Goal: Task Accomplishment & Management: Complete application form

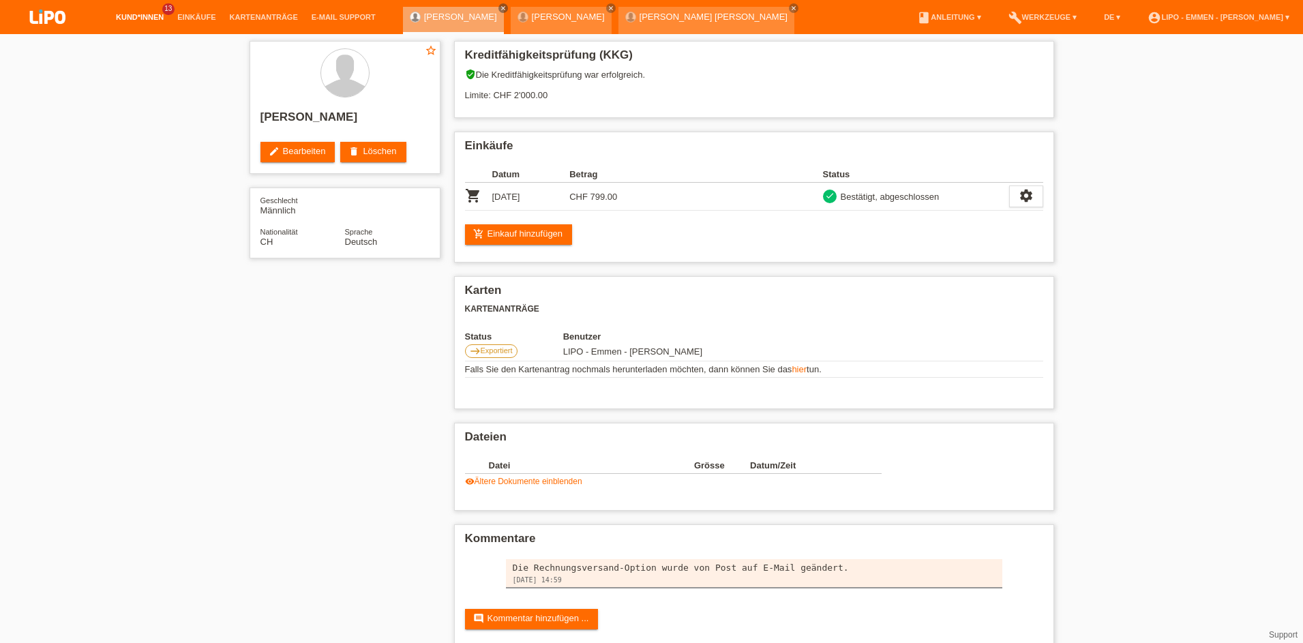
click at [140, 16] on link "Kund*innen" at bounding box center [139, 17] width 61 height 8
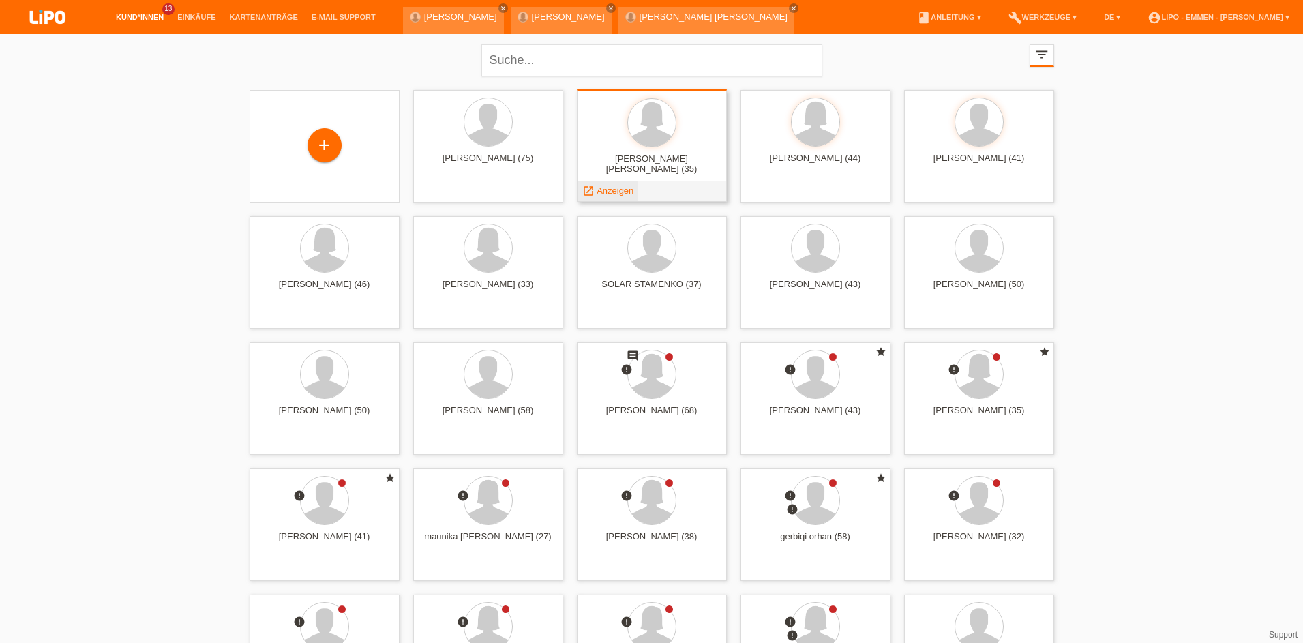
click at [615, 194] on span "Anzeigen" at bounding box center [615, 191] width 37 height 10
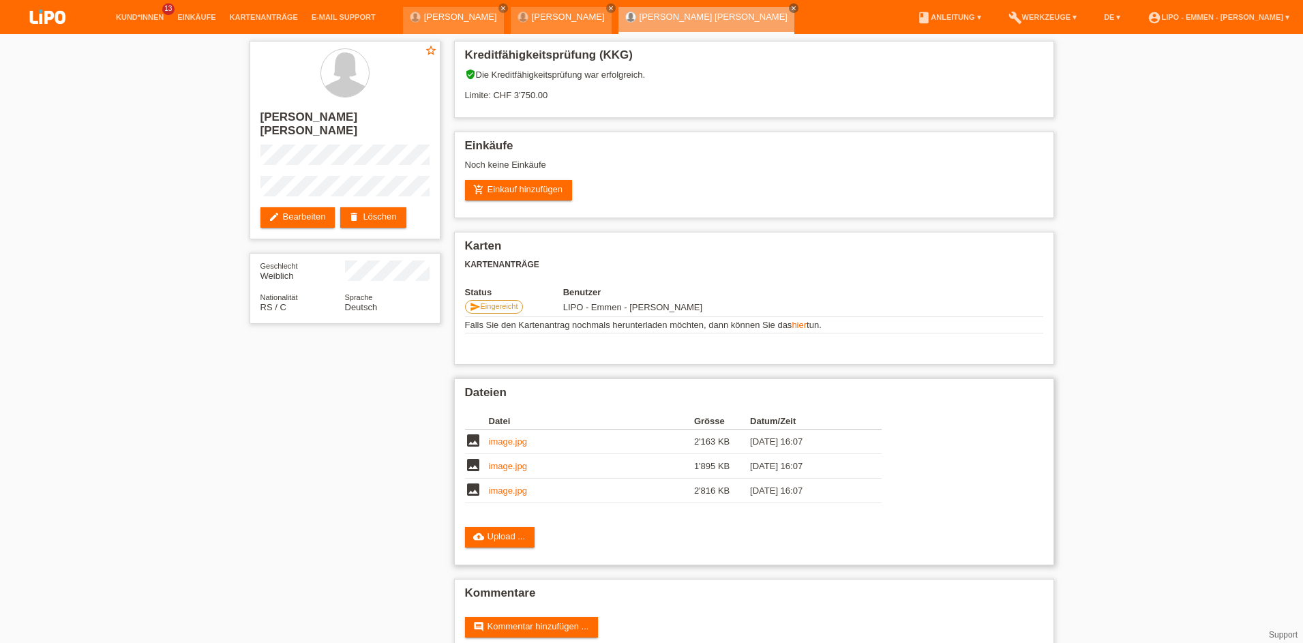
scroll to position [26, 0]
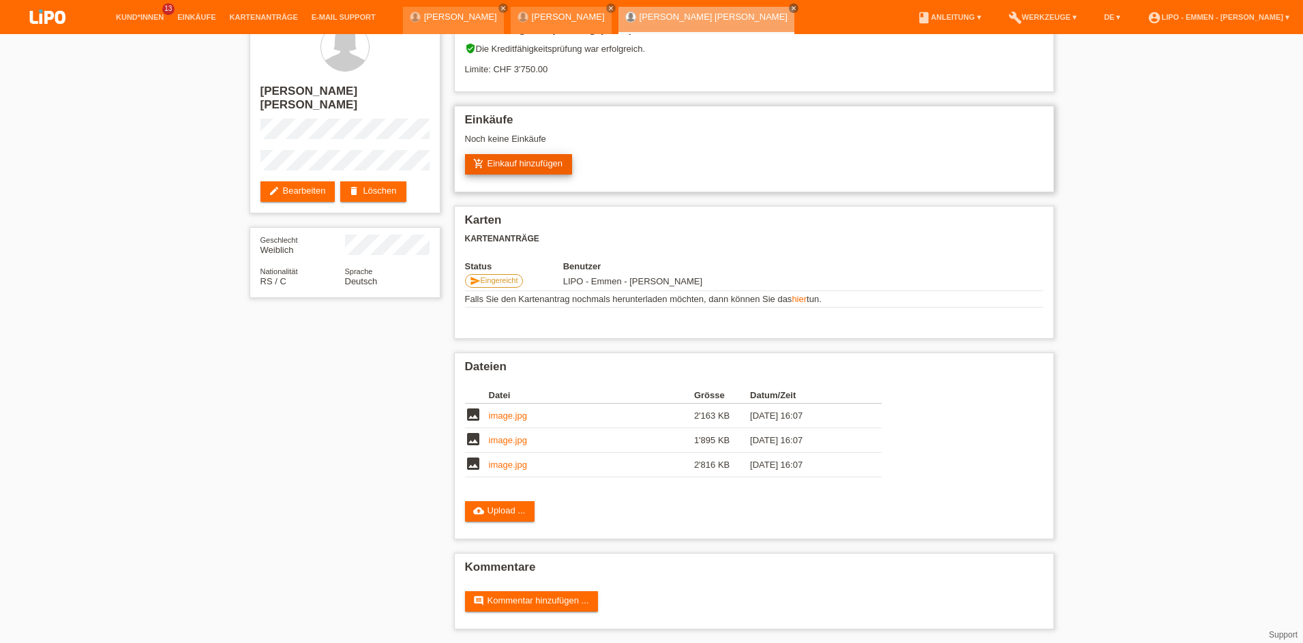
click at [502, 171] on link "add_shopping_cart Einkauf hinzufügen" at bounding box center [519, 164] width 108 height 20
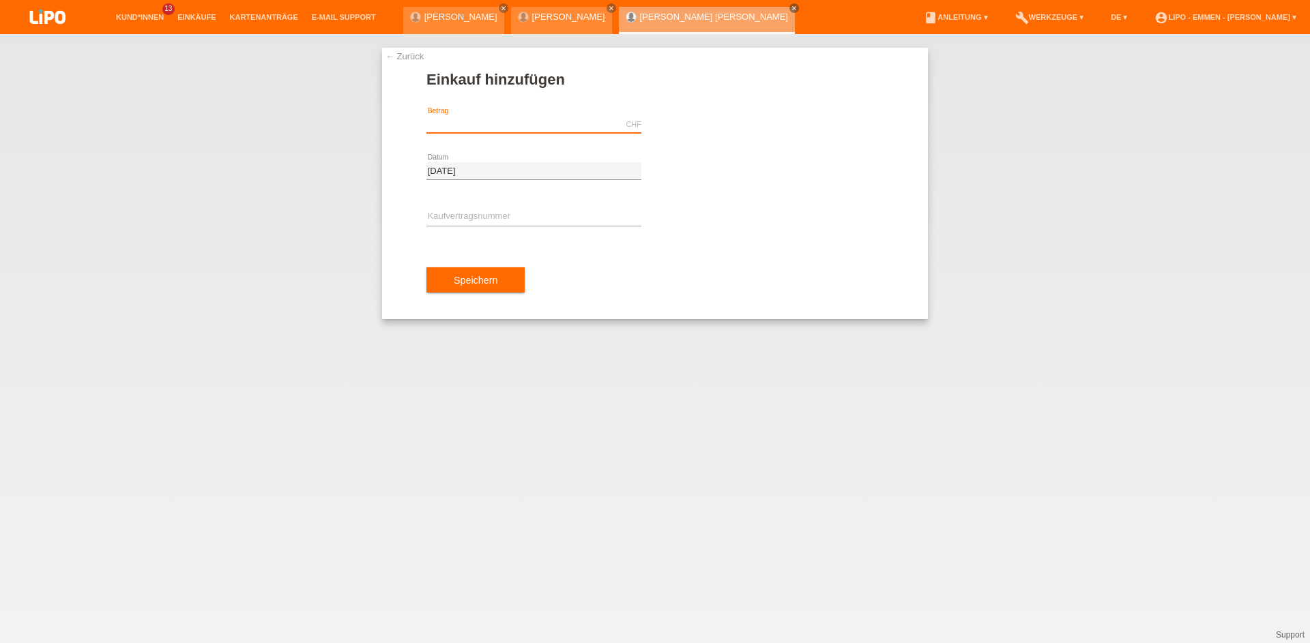
click at [497, 126] on input "text" at bounding box center [533, 124] width 215 height 17
type input "1399.00"
click at [458, 224] on input "text" at bounding box center [533, 217] width 215 height 17
type input "XF0K3Y"
click at [445, 280] on button "Speichern" at bounding box center [475, 280] width 98 height 26
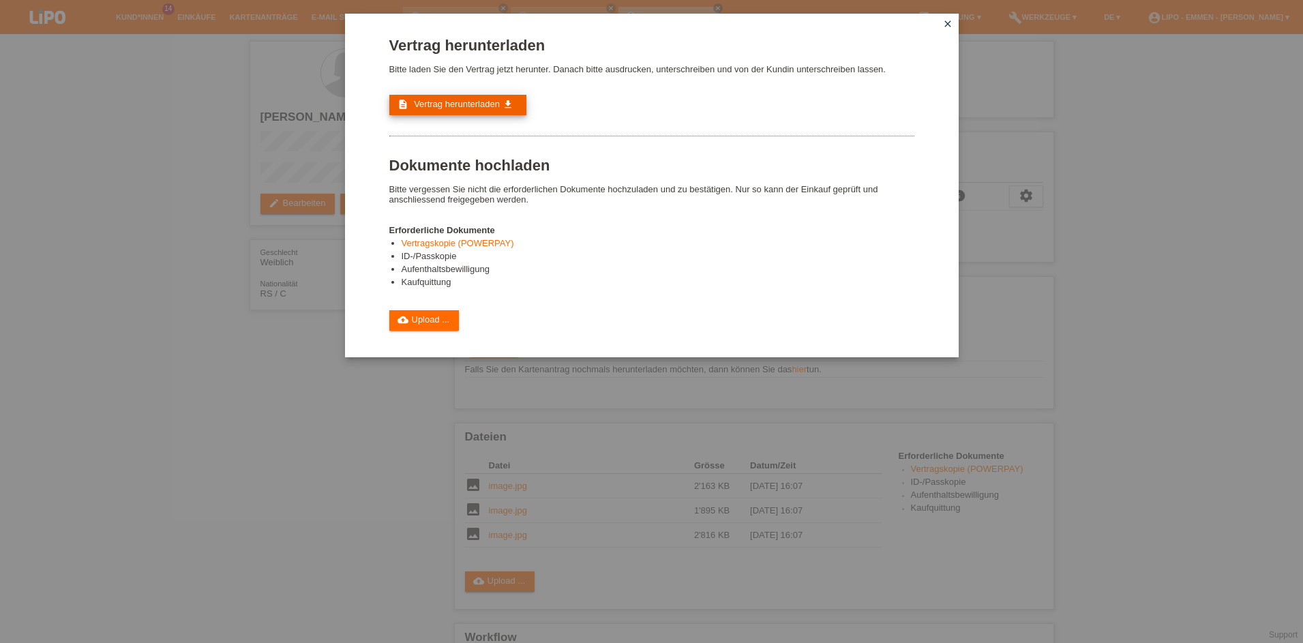
click at [458, 114] on link "description Vertrag herunterladen get_app" at bounding box center [457, 105] width 137 height 20
click at [420, 330] on link "cloud_upload Upload ..." at bounding box center [424, 320] width 70 height 20
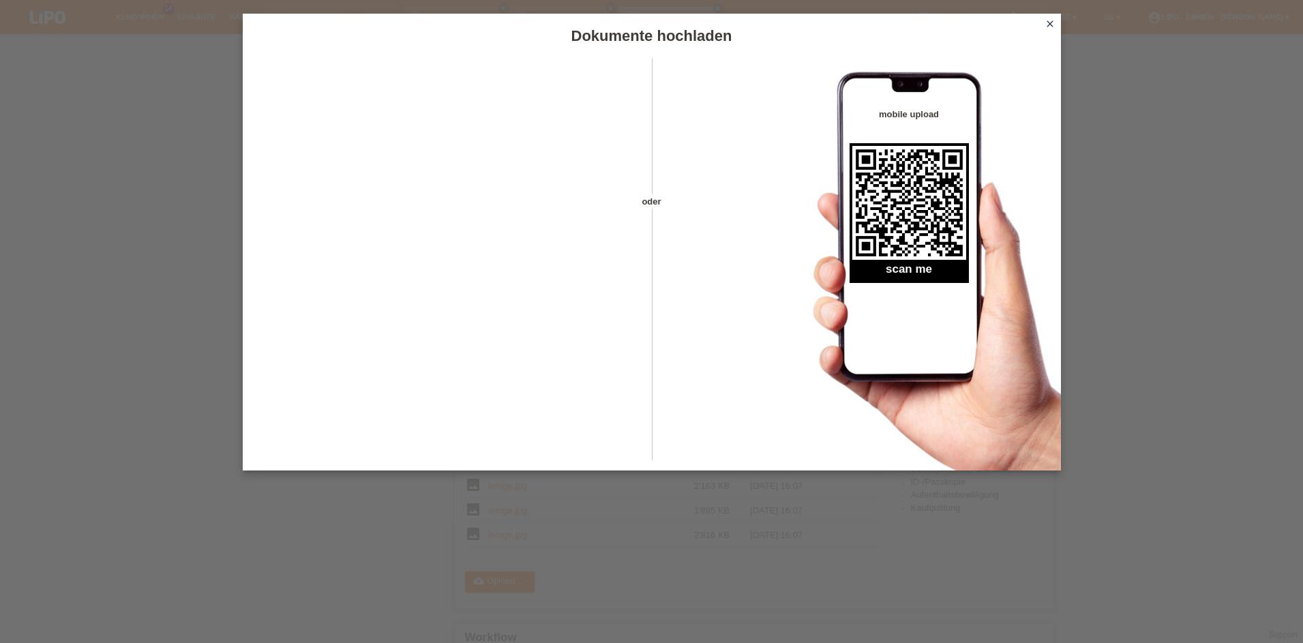
click at [1046, 25] on icon "close" at bounding box center [1050, 23] width 11 height 11
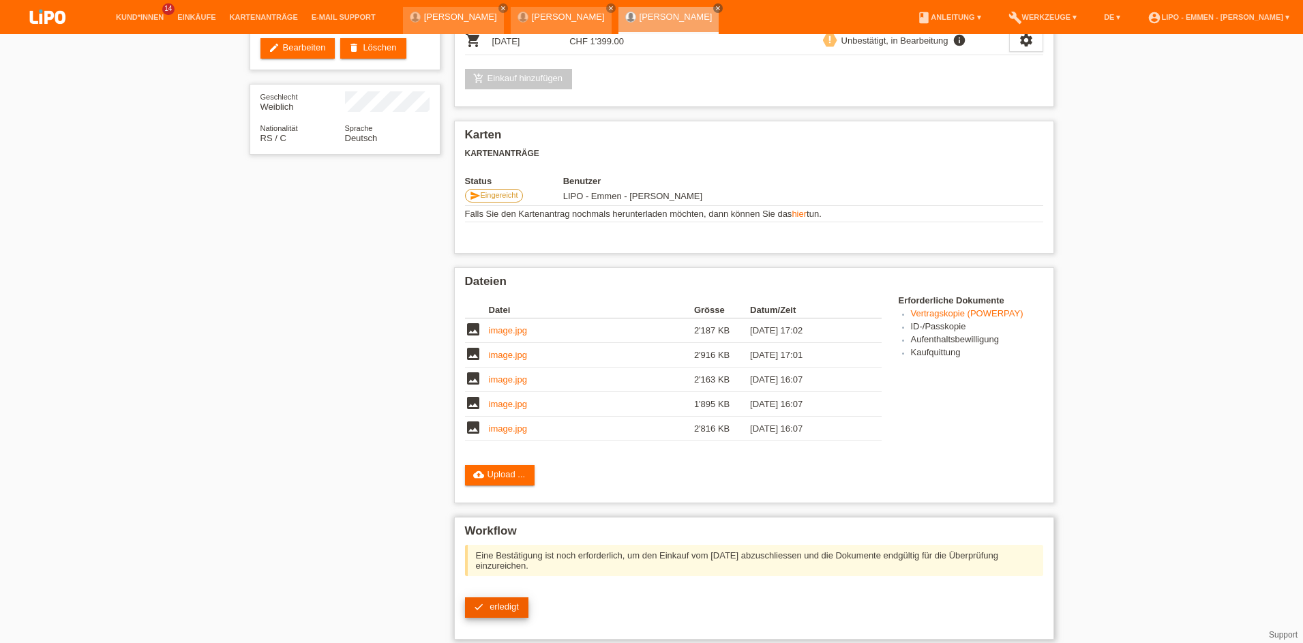
scroll to position [156, 0]
click at [475, 604] on icon "check" at bounding box center [478, 607] width 11 height 11
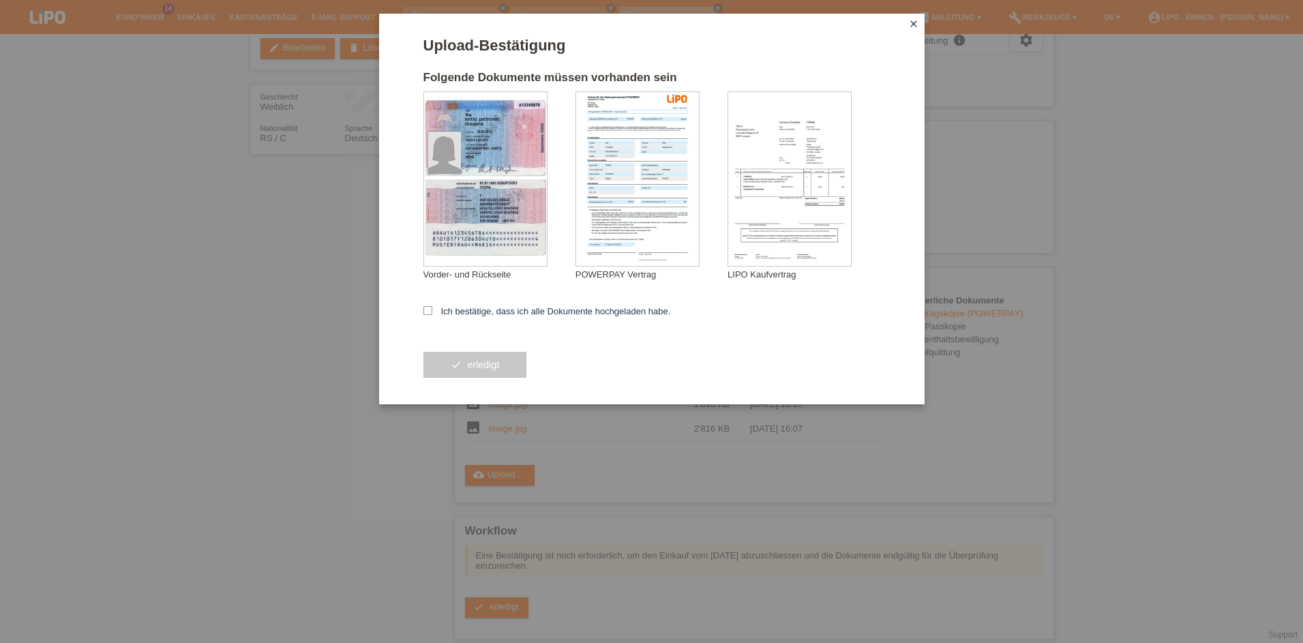
click at [426, 306] on form "Upload-Bestätigung Folgende Dokumente müssen vorhanden sein antic petrovic drag…" at bounding box center [652, 221] width 457 height 368
click at [452, 314] on label "Ich bestätige, dass ich alle Dokumente hochgeladen habe." at bounding box center [548, 311] width 248 height 10
click at [432, 314] on input "Ich bestätige, dass ich alle Dokumente hochgeladen habe." at bounding box center [428, 310] width 9 height 9
checkbox input "true"
click at [459, 364] on button "check erledigt" at bounding box center [476, 365] width 104 height 26
